Goal: Check status

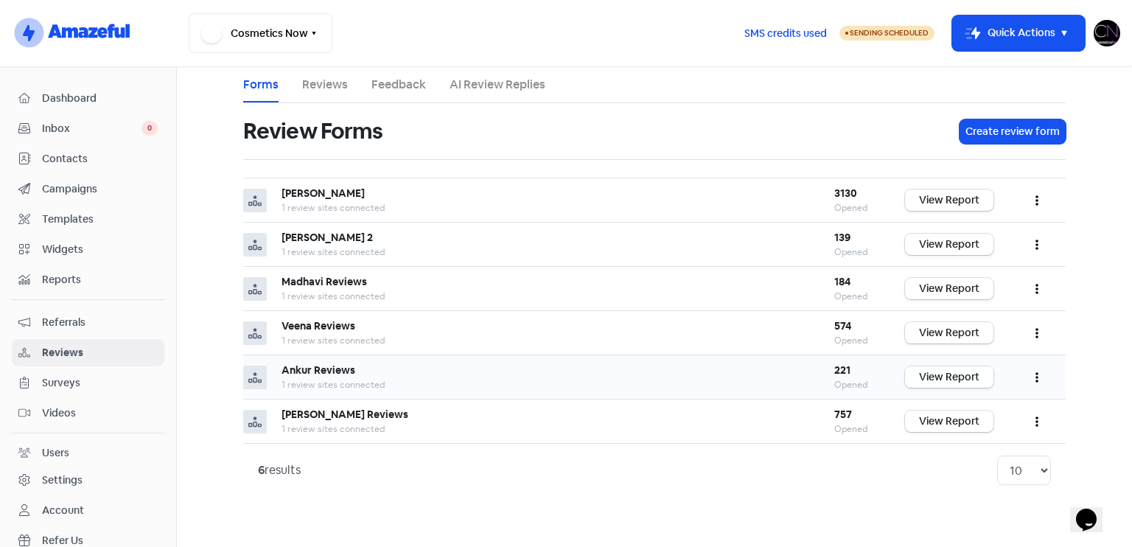
click at [956, 382] on link "View Report" at bounding box center [949, 376] width 88 height 21
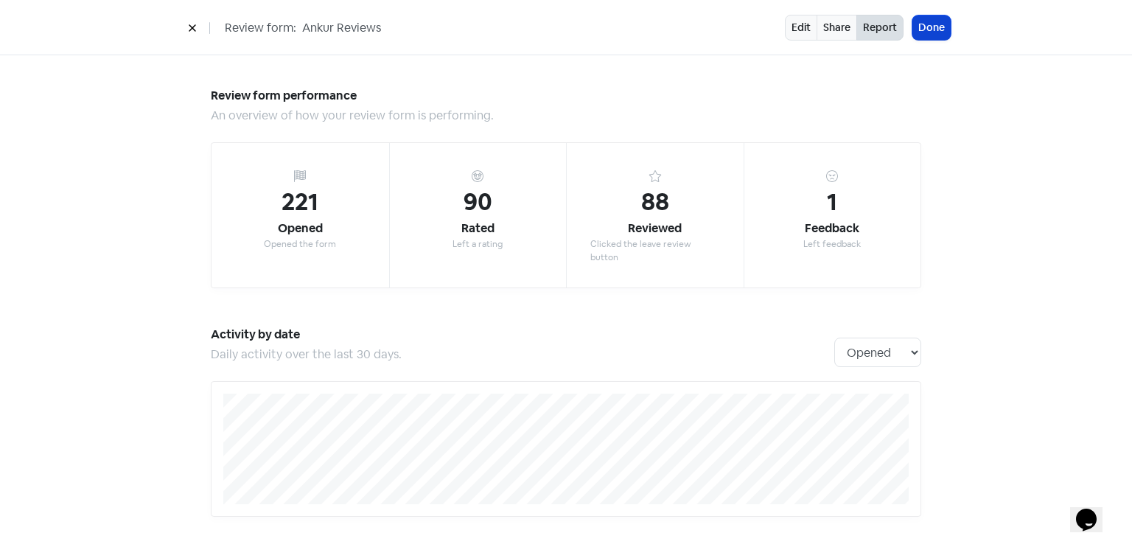
click at [936, 16] on button "Done" at bounding box center [931, 27] width 38 height 24
